Goal: Use online tool/utility: Utilize a website feature to perform a specific function

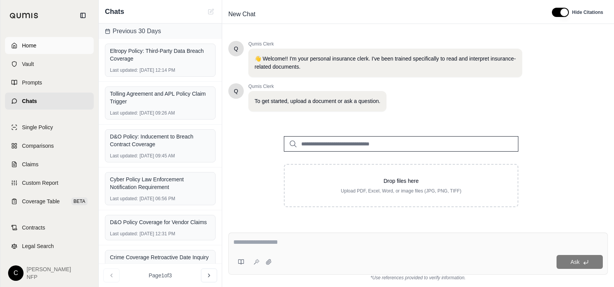
click at [32, 43] on span "Home" at bounding box center [29, 46] width 14 height 8
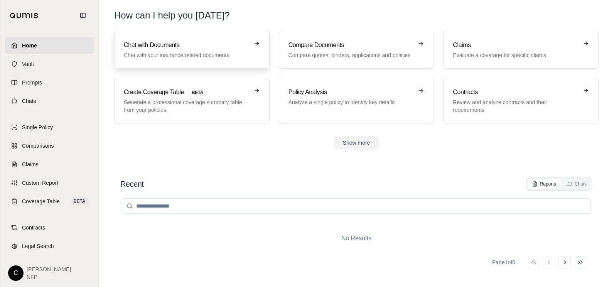
click at [176, 48] on h3 "Chat with Documents" at bounding box center [186, 44] width 125 height 9
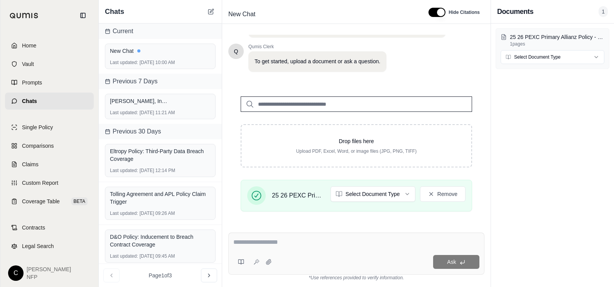
scroll to position [145, 0]
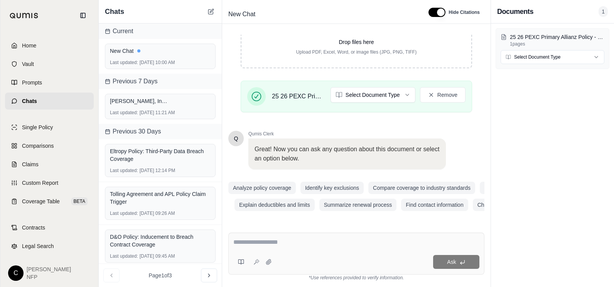
click at [243, 243] on textarea at bounding box center [356, 241] width 246 height 9
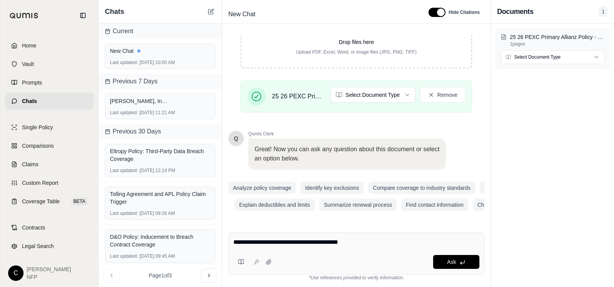
type textarea "**********"
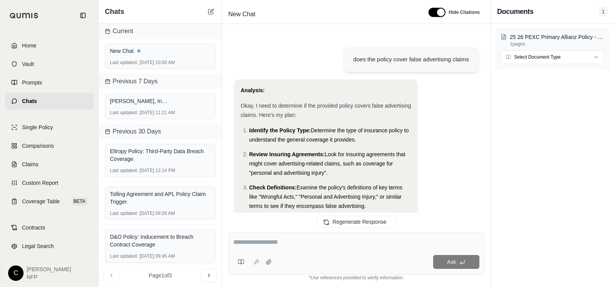
scroll to position [596, 0]
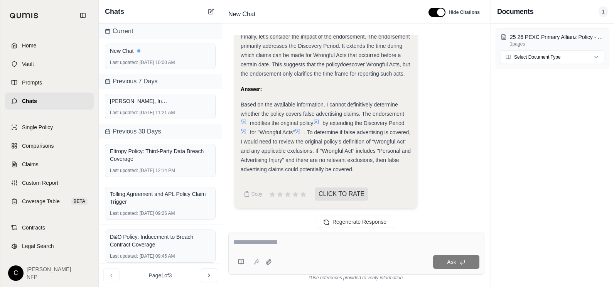
click at [35, 45] on span "Home" at bounding box center [29, 46] width 14 height 8
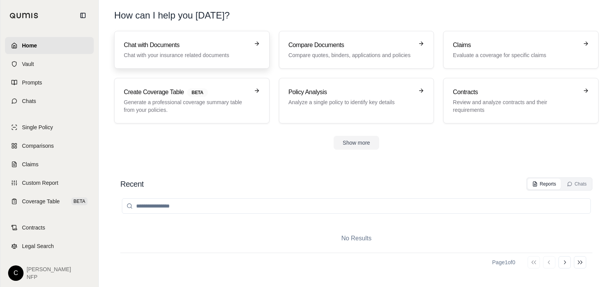
click at [157, 45] on h3 "Chat with Documents" at bounding box center [186, 44] width 125 height 9
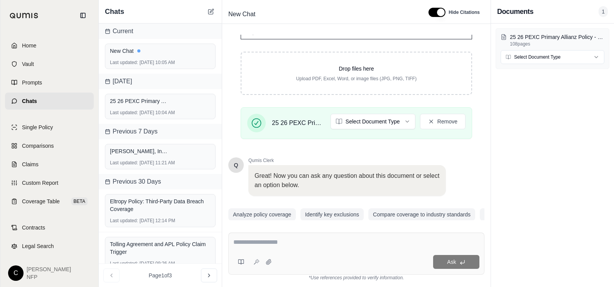
scroll to position [145, 0]
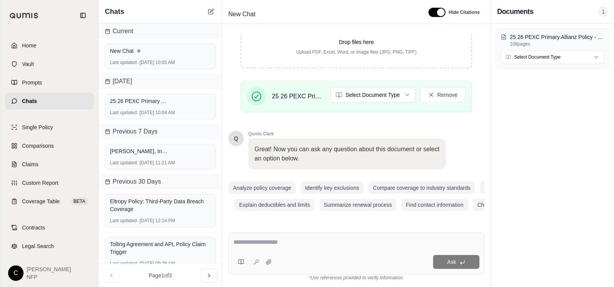
click at [246, 246] on textarea at bounding box center [356, 241] width 246 height 9
type textarea "**********"
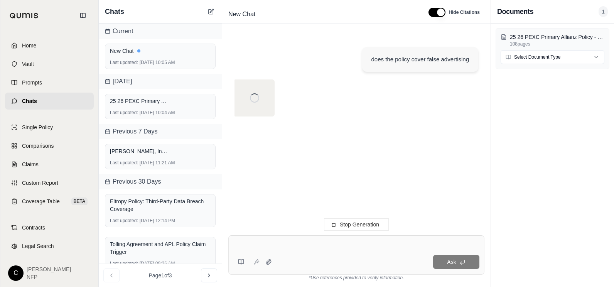
scroll to position [0, 0]
drag, startPoint x: 257, startPoint y: 97, endPoint x: 264, endPoint y: 97, distance: 6.9
click at [257, 97] on div at bounding box center [254, 97] width 9 height 9
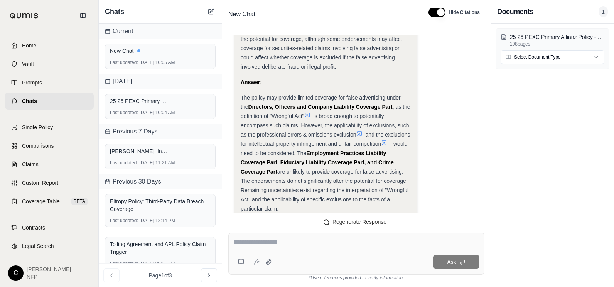
scroll to position [2753, 0]
click at [252, 241] on textarea at bounding box center [356, 241] width 246 height 9
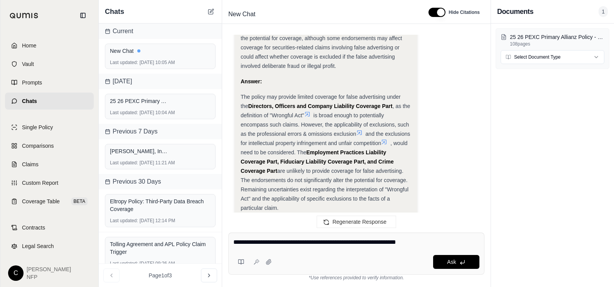
type textarea "**********"
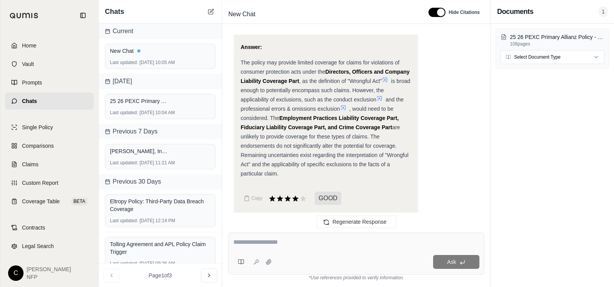
scroll to position [4669, 0]
